Goal: Find specific page/section: Find specific page/section

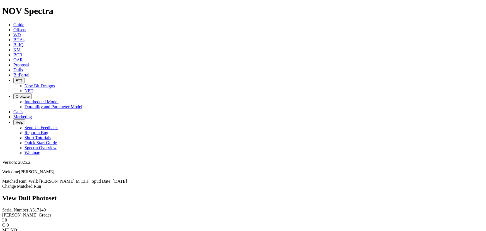
scroll to position [633, 0]
click at [23, 67] on link "Dulls" at bounding box center [18, 69] width 10 height 5
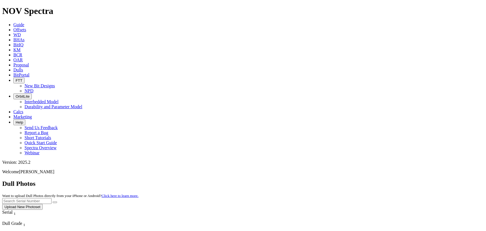
click at [52, 198] on input "text" at bounding box center [26, 201] width 49 height 6
type input "A319086"
click at [53, 201] on button "submit" at bounding box center [55, 202] width 4 height 2
